Goal: Task Accomplishment & Management: Manage account settings

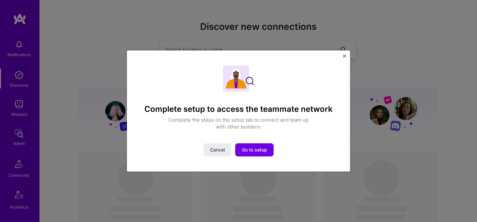
click at [344, 56] on img "Close" at bounding box center [343, 55] width 3 height 3
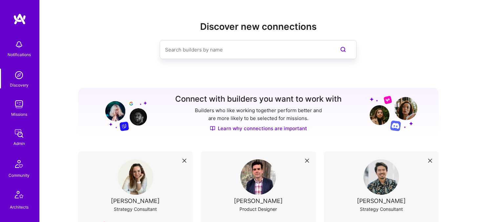
click at [24, 109] on img at bounding box center [18, 104] width 13 height 13
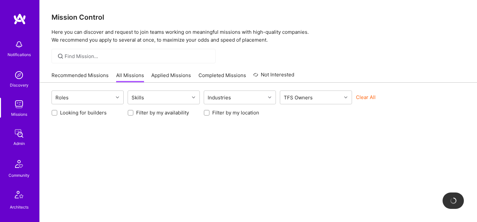
click at [372, 98] on button "Clear All" at bounding box center [366, 97] width 20 height 7
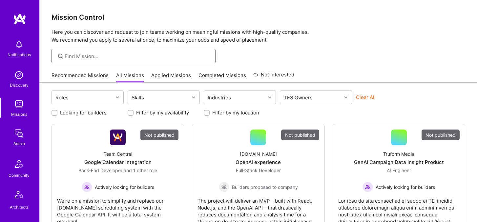
click at [168, 54] on input at bounding box center [138, 56] width 146 height 7
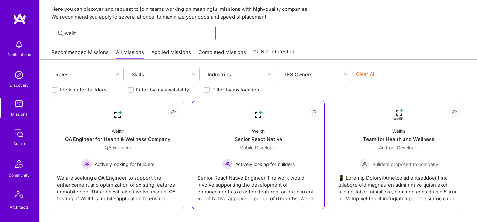
scroll to position [38, 0]
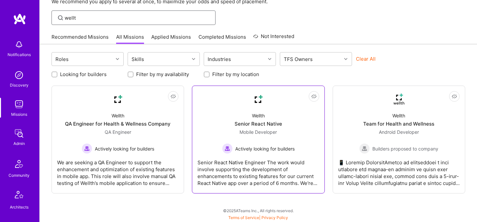
type input "wellt"
click at [262, 144] on div "Actively looking for builders" at bounding box center [258, 148] width 72 height 10
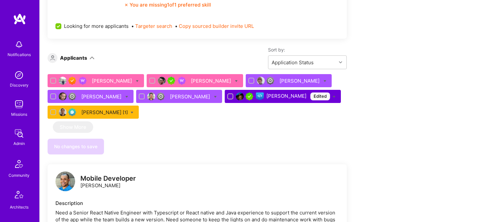
scroll to position [336, 0]
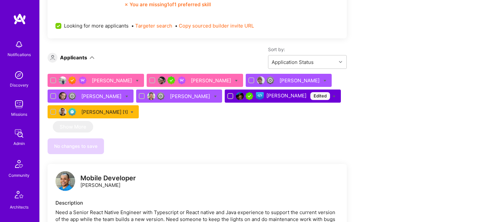
click at [266, 96] on div "[PERSON_NAME] Edited" at bounding box center [298, 96] width 64 height 8
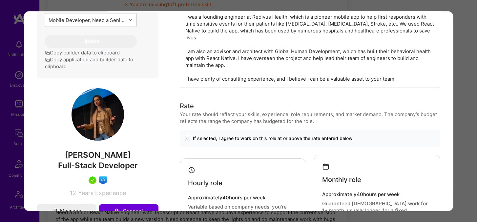
scroll to position [311, 0]
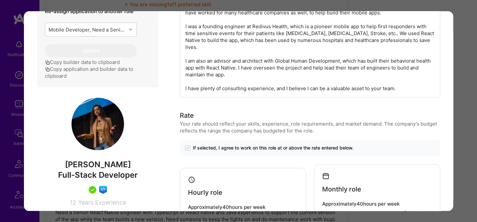
click at [164, 7] on div "Application 6 of 7 Evaluation scores Expertise level Very good Interpersonal sk…" at bounding box center [238, 111] width 477 height 222
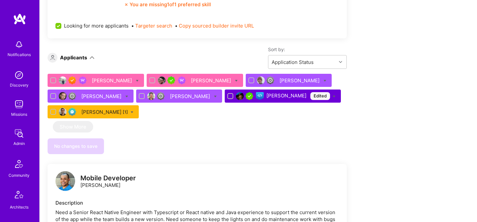
click at [154, 98] on div "[PERSON_NAME]" at bounding box center [179, 95] width 86 height 13
click at [98, 110] on div "[PERSON_NAME] [1]" at bounding box center [104, 111] width 47 height 7
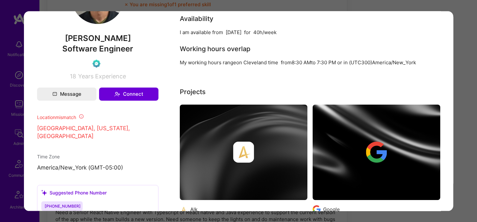
scroll to position [413, 0]
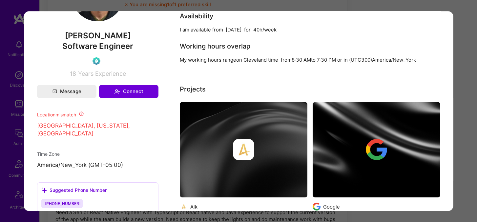
click at [166, 7] on div "Application 7 of 7 Builder Missing Requirements Rate $ 90 - $ 112 User set $ 12…" at bounding box center [238, 111] width 477 height 222
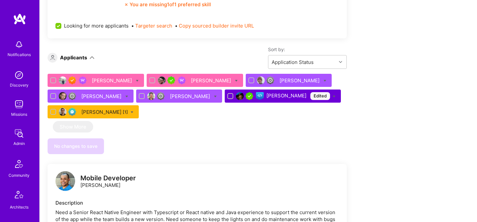
click at [94, 96] on div "[PERSON_NAME]" at bounding box center [101, 96] width 41 height 7
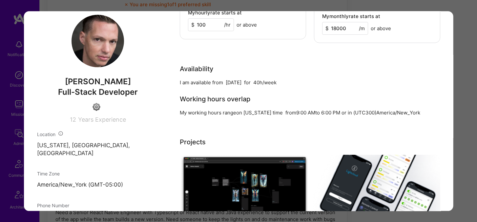
scroll to position [373, 0]
click at [178, 6] on div "Application 4 of 7 Evaluation scores Expertise level Very good Interpersonal sk…" at bounding box center [238, 111] width 477 height 222
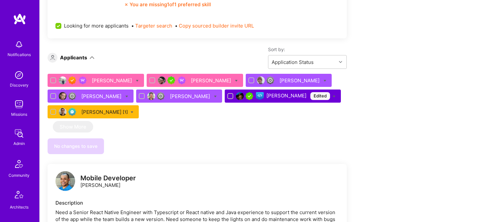
click at [170, 96] on div "[PERSON_NAME]" at bounding box center [190, 96] width 41 height 7
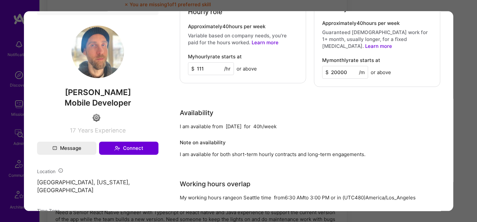
scroll to position [329, 0]
click at [207, 6] on div "Application 5 of 7 Evaluation scores Expertise level Good Interpersonal skills …" at bounding box center [238, 111] width 477 height 222
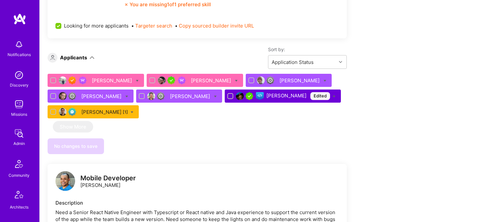
click at [279, 81] on div "[PERSON_NAME]" at bounding box center [299, 80] width 41 height 7
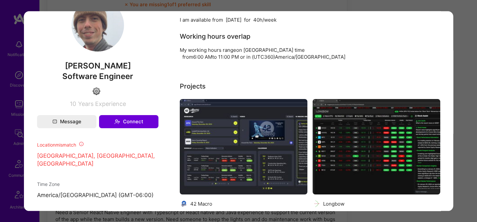
scroll to position [459, 0]
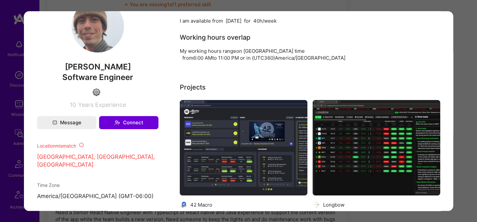
click at [228, 10] on div "Application 3 of 7 Builder Missing Requirements Required Location See locations…" at bounding box center [238, 111] width 477 height 222
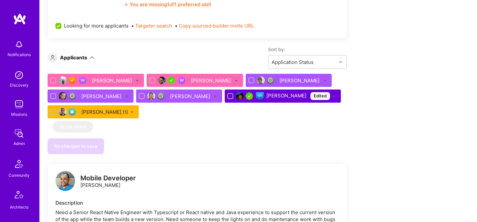
click at [152, 96] on div "[PERSON_NAME]" at bounding box center [179, 95] width 86 height 13
click at [170, 97] on div "[PERSON_NAME]" at bounding box center [190, 96] width 41 height 7
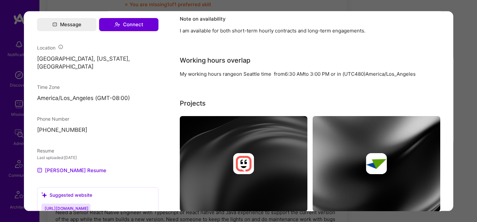
scroll to position [452, 0]
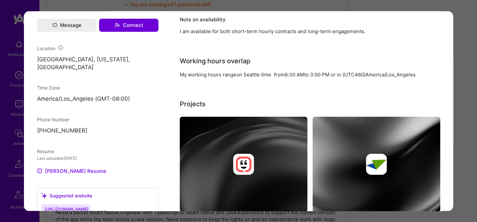
click at [219, 4] on div "Application 5 of 7 Evaluation scores Expertise level Good Interpersonal skills …" at bounding box center [238, 111] width 477 height 222
